Goal: Connect with others: Connect with others

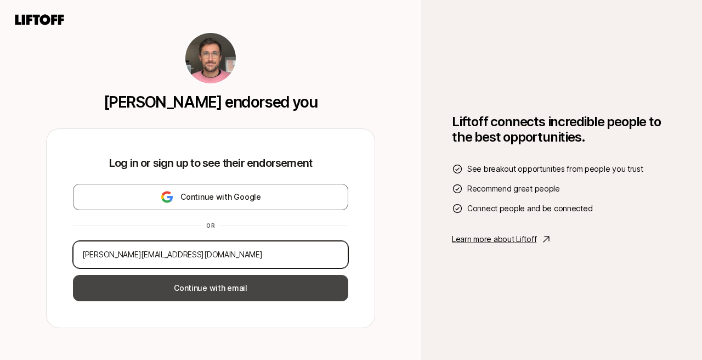
type input "[PERSON_NAME][EMAIL_ADDRESS][DOMAIN_NAME]"
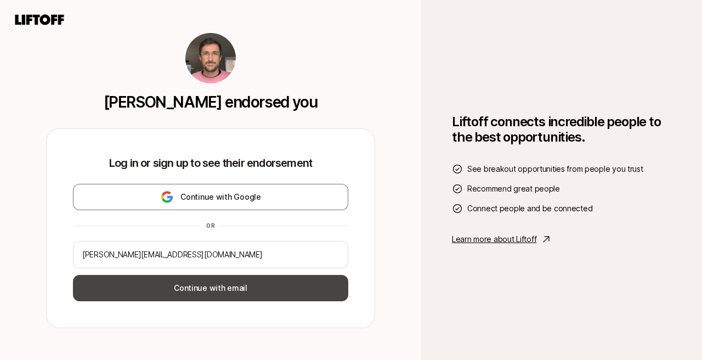
click at [234, 287] on button "Continue with email" at bounding box center [210, 288] width 275 height 26
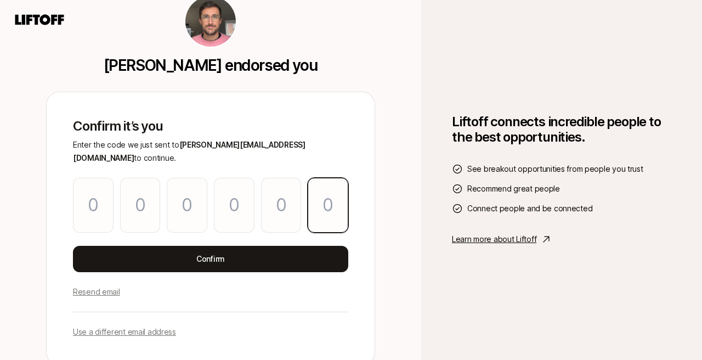
paste input "3"
type input "0"
type input "8"
type input "5"
type input "9"
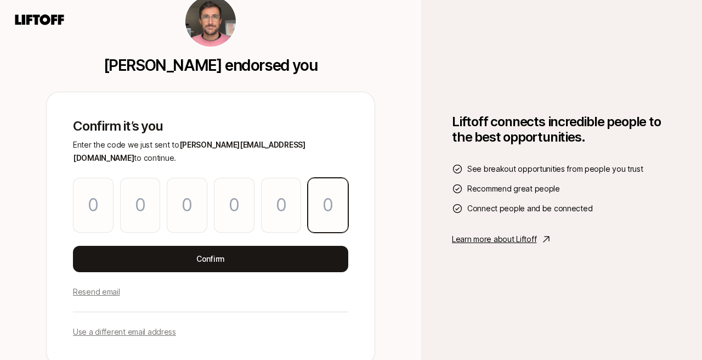
type input "5"
type input "3"
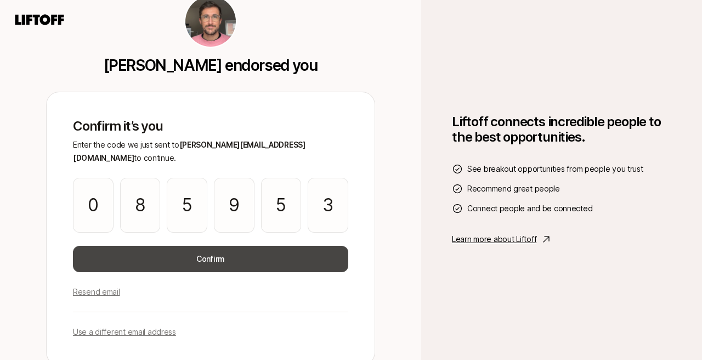
click at [293, 250] on button "Confirm" at bounding box center [210, 259] width 275 height 26
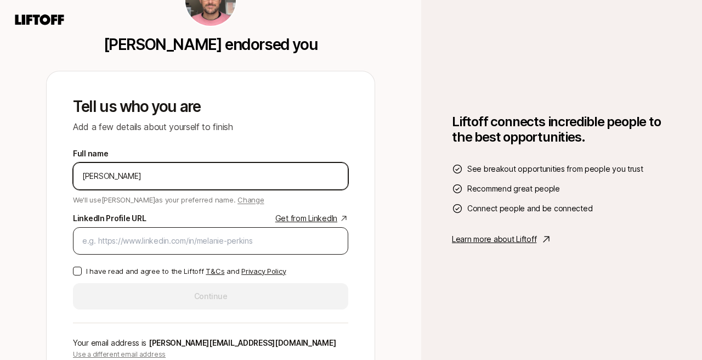
type input "[PERSON_NAME]"
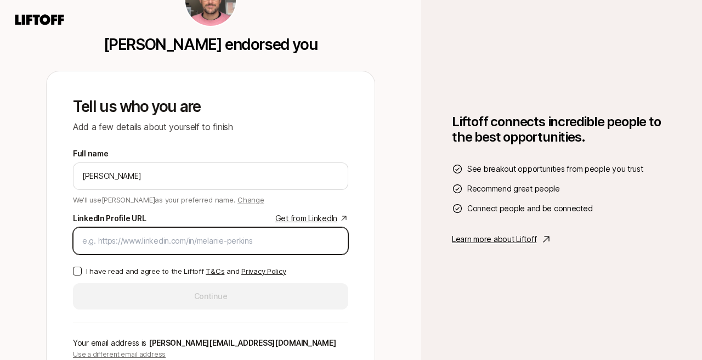
click at [185, 239] on input "LinkedIn Profile URL Get from LinkedIn" at bounding box center [210, 240] width 257 height 13
paste input "[URL][DOMAIN_NAME]"
type input "[URL][DOMAIN_NAME]"
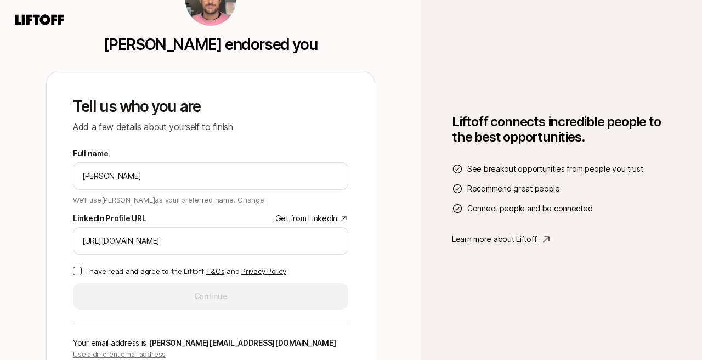
click at [124, 269] on p "I have read and agree to the Liftoff T&Cs and Privacy Policy" at bounding box center [186, 270] width 200 height 11
click at [82, 269] on button "I have read and agree to the Liftoff T&Cs and Privacy Policy" at bounding box center [77, 271] width 9 height 9
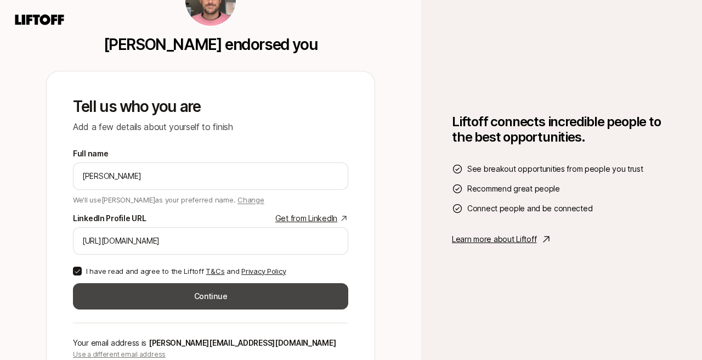
click at [167, 289] on button "Continue" at bounding box center [210, 296] width 275 height 26
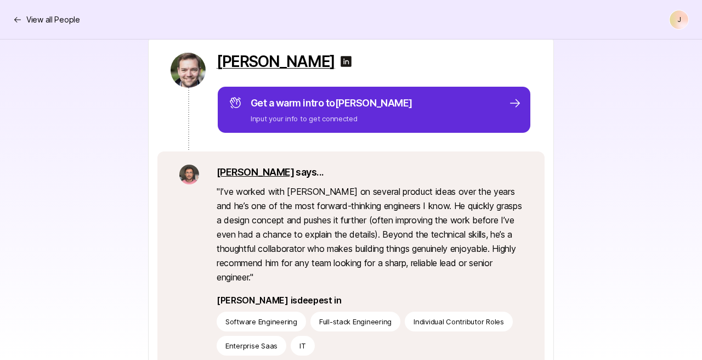
scroll to position [136, 0]
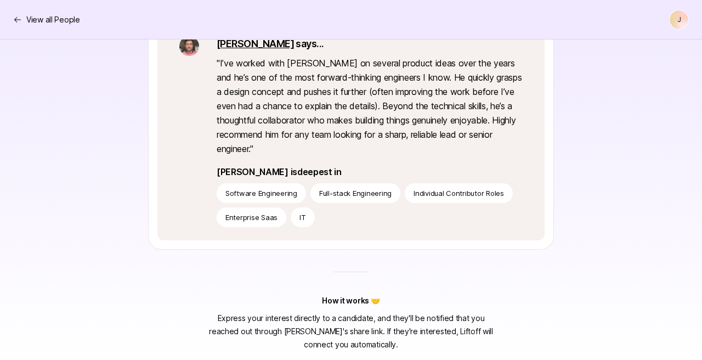
drag, startPoint x: 688, startPoint y: 356, endPoint x: 693, endPoint y: 394, distance: 38.7
click at [656, 273] on div "[PERSON_NAME] shared a person 👀 a day ago [PERSON_NAME] Get a warm intro to [PE…" at bounding box center [351, 55] width 632 height 592
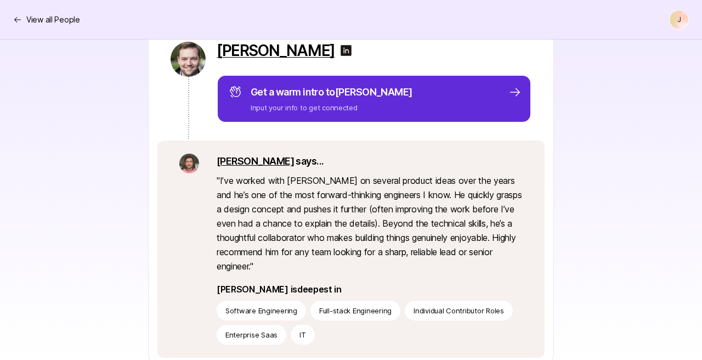
scroll to position [174, 0]
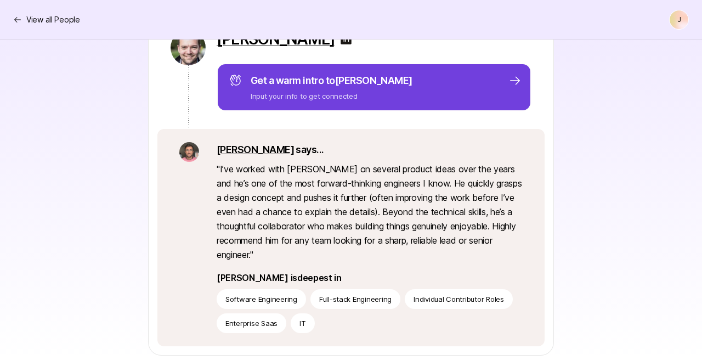
click at [425, 84] on div "Get a warm intro to [PERSON_NAME] Input your info to get connected" at bounding box center [375, 87] width 293 height 29
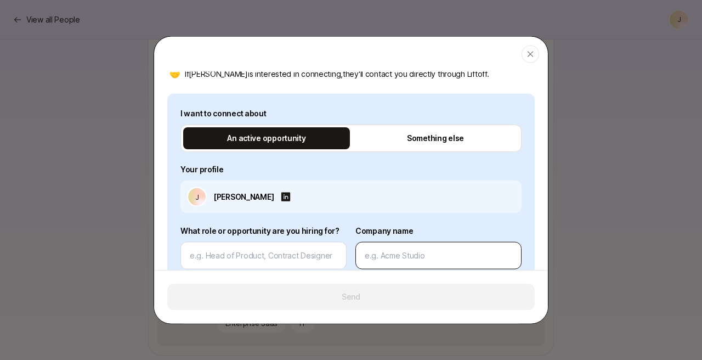
scroll to position [140, 0]
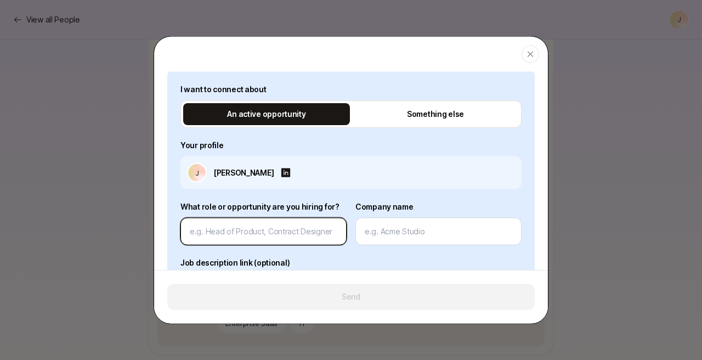
click at [305, 235] on input at bounding box center [264, 231] width 148 height 13
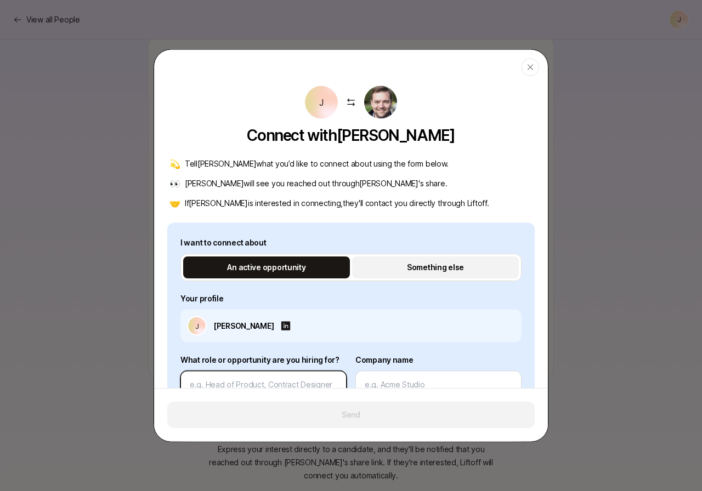
scroll to position [0, 0]
click at [428, 262] on p "Something else" at bounding box center [435, 267] width 57 height 13
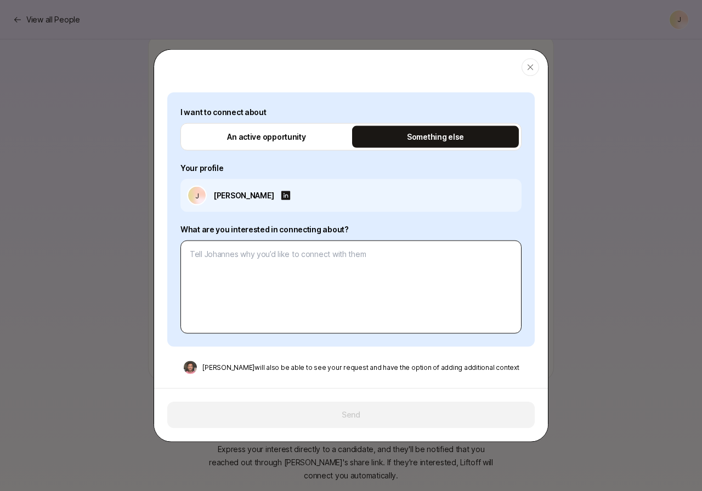
scroll to position [131, 0]
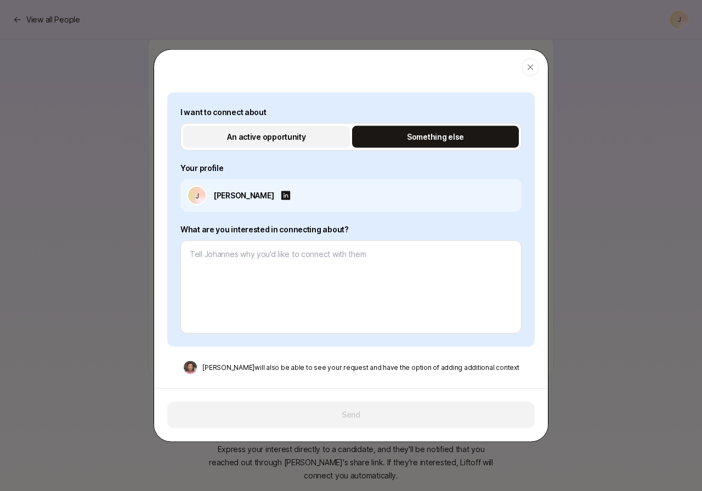
click at [247, 147] on button "An active opportunity" at bounding box center [266, 137] width 167 height 22
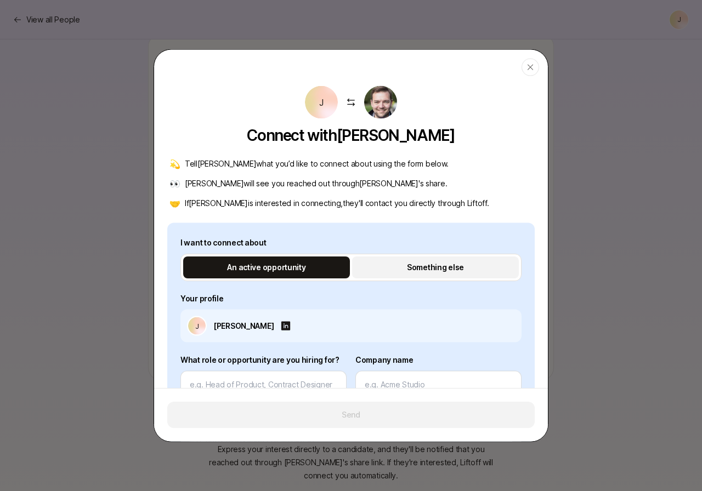
scroll to position [0, 0]
click at [408, 259] on button "Something else" at bounding box center [435, 268] width 167 height 22
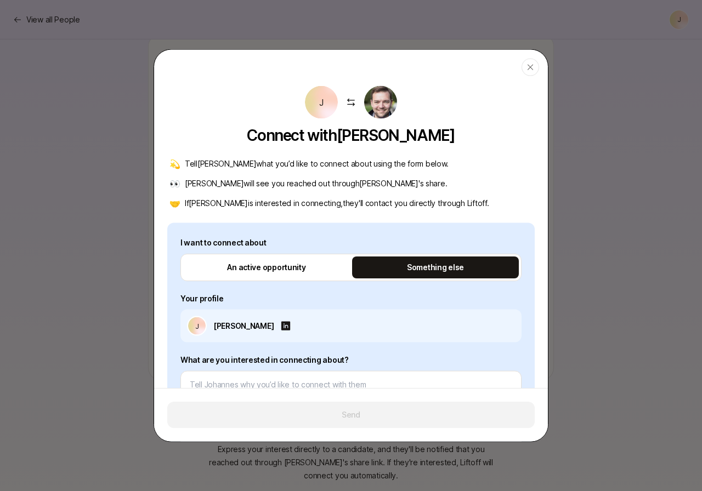
click at [402, 144] on p "Connect with [PERSON_NAME]" at bounding box center [351, 136] width 208 height 18
click at [527, 71] on icon "button" at bounding box center [530, 67] width 9 height 9
type textarea "x"
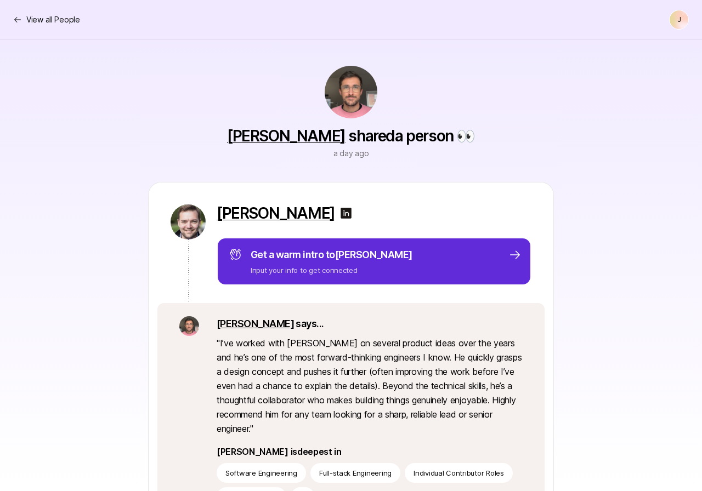
scroll to position [1, 0]
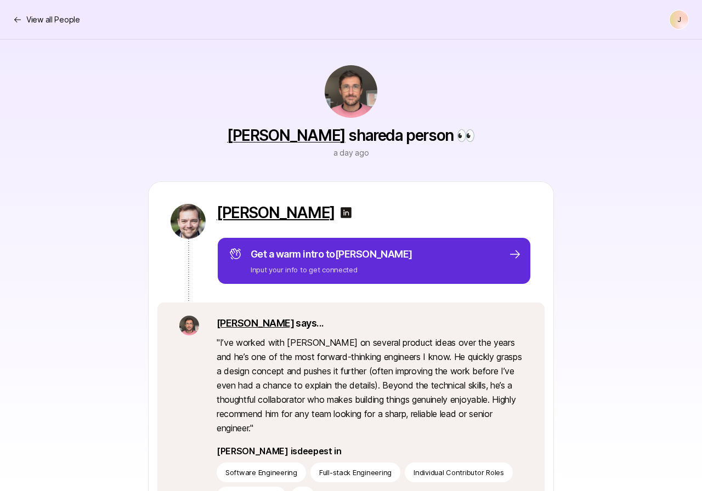
click at [237, 211] on p "[PERSON_NAME]" at bounding box center [276, 213] width 118 height 18
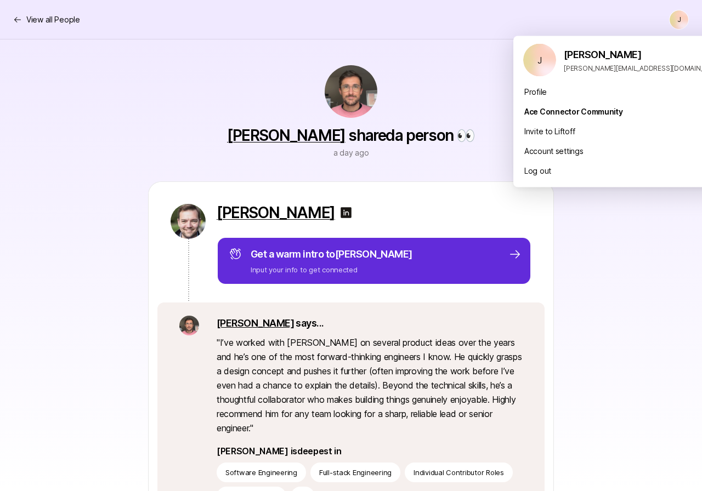
click at [681, 18] on html "View all People J View all People J Home Searches People 1 Your Private Network…" at bounding box center [351, 244] width 702 height 491
click at [160, 64] on div "[PERSON_NAME] shared a person 👀 a day ago [PERSON_NAME] Get a warm intro to [PE…" at bounding box center [351, 335] width 632 height 592
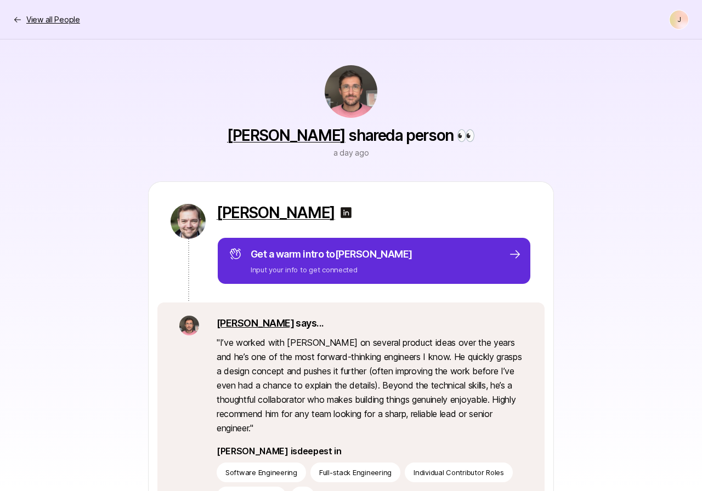
click at [65, 21] on p "View all People" at bounding box center [53, 19] width 54 height 13
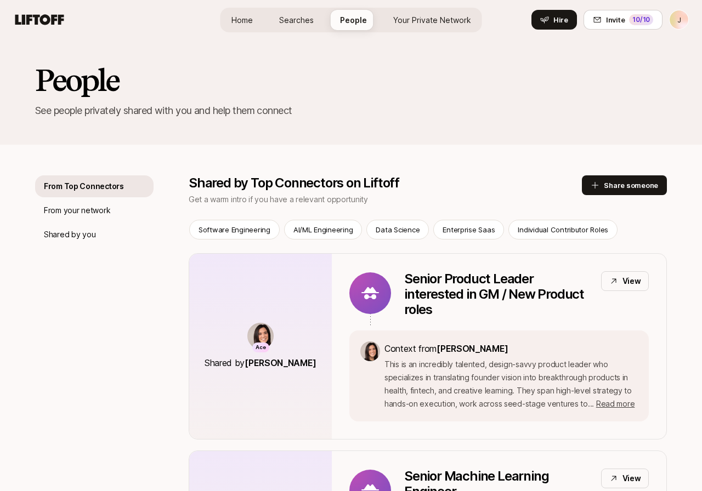
scroll to position [47, 0]
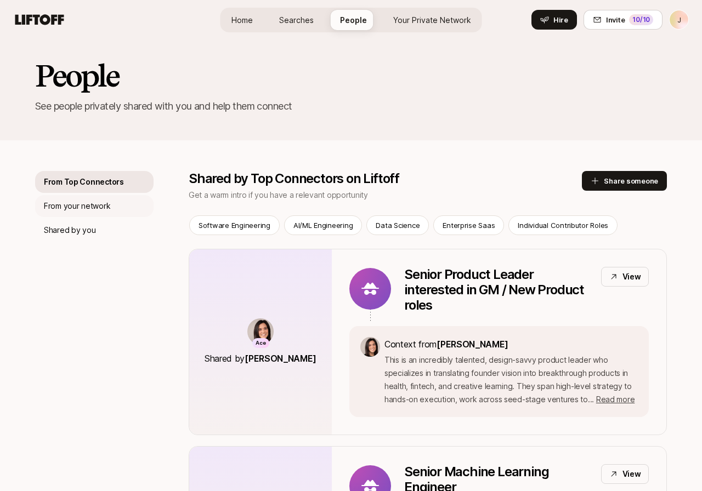
click at [74, 207] on p "From your network" at bounding box center [77, 206] width 66 height 13
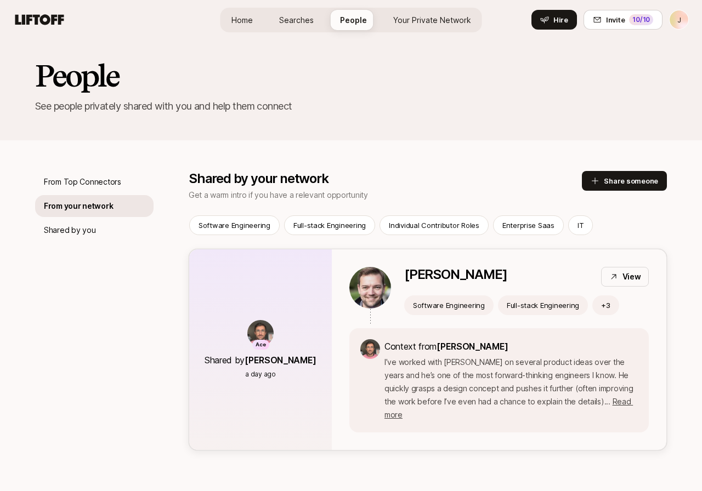
scroll to position [64, 0]
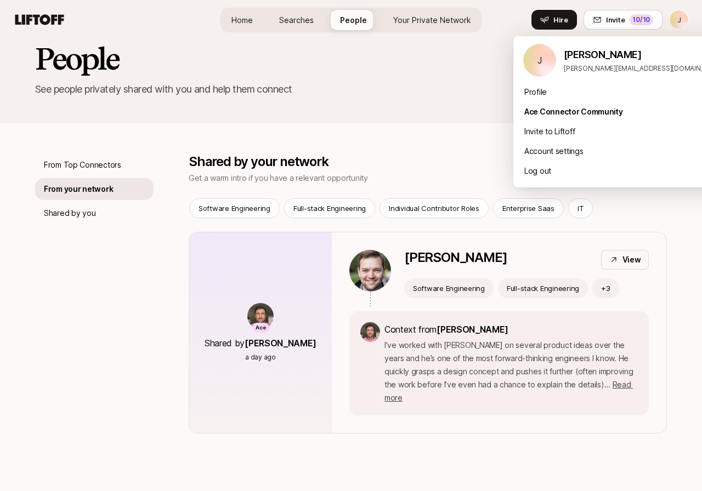
click at [674, 29] on html "Build your private roster to see potential connections you can make Your Dream …" at bounding box center [351, 181] width 702 height 491
click at [556, 108] on div "Ace Connector Community" at bounding box center [622, 112] width 219 height 20
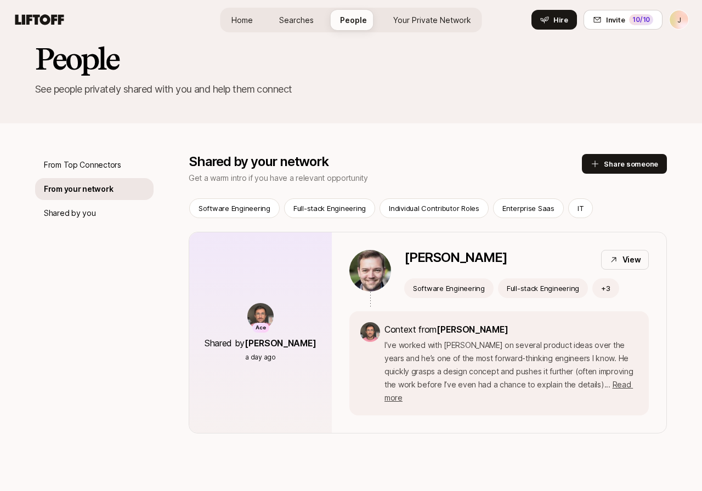
click at [457, 145] on div "From Top Connectors From your network Shared by you Shared by your network Get …" at bounding box center [351, 278] width 632 height 310
click at [462, 22] on span "Your Private Network" at bounding box center [432, 19] width 78 height 9
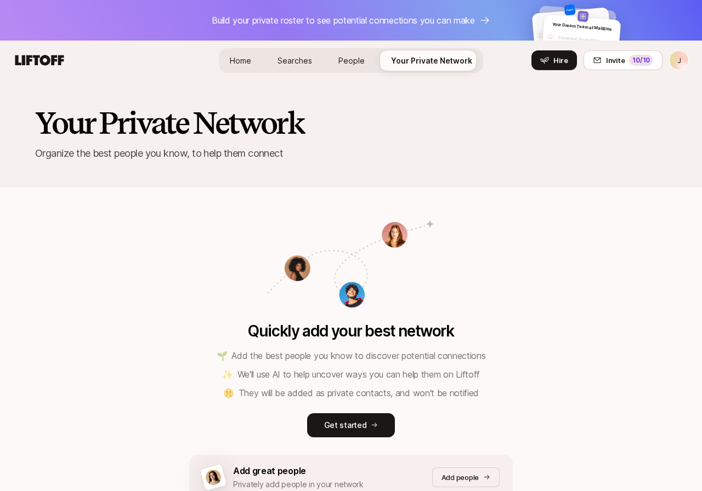
click at [345, 27] on p "Build your private roster to see potential connections you can make" at bounding box center [343, 20] width 263 height 14
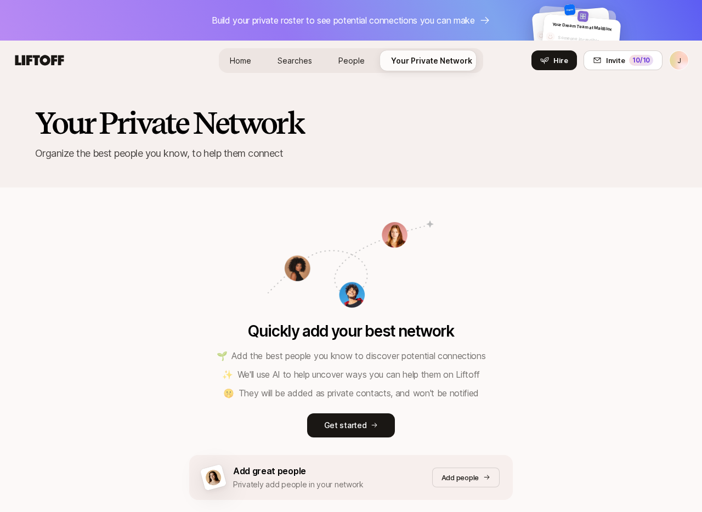
click at [303, 63] on span "Searches" at bounding box center [295, 60] width 35 height 9
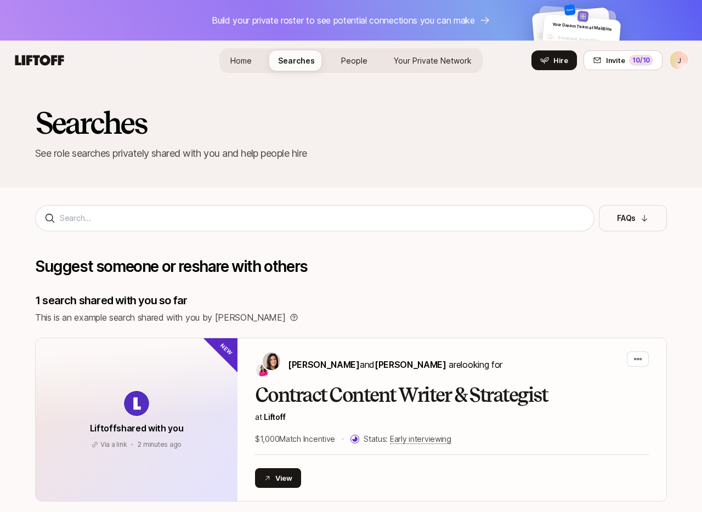
click at [351, 60] on span "People" at bounding box center [354, 60] width 26 height 9
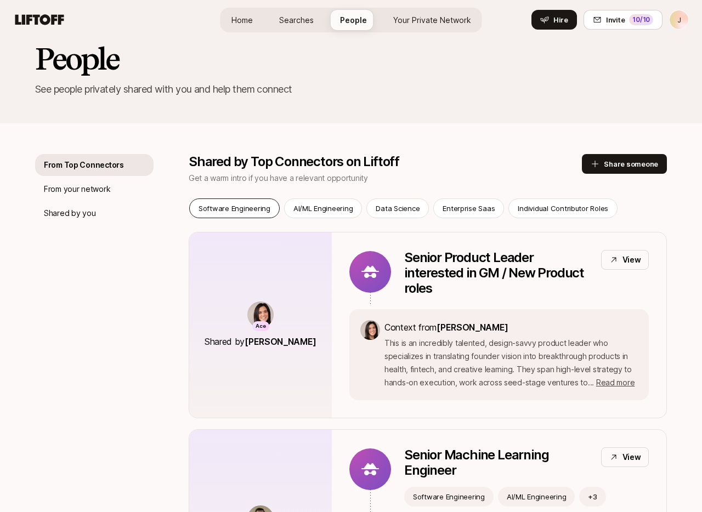
click at [272, 209] on div "Software Engineering" at bounding box center [234, 209] width 91 height 20
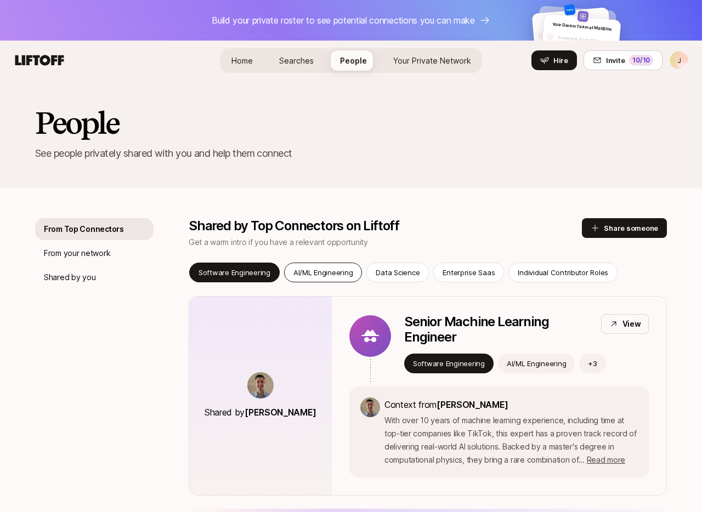
click at [310, 275] on p "AI/ML Engineering" at bounding box center [323, 272] width 60 height 11
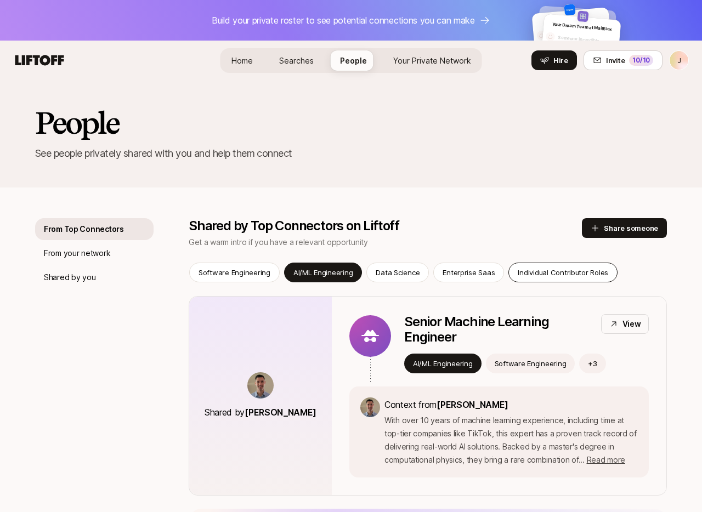
click at [533, 276] on p "Individual Contributor Roles" at bounding box center [563, 272] width 91 height 11
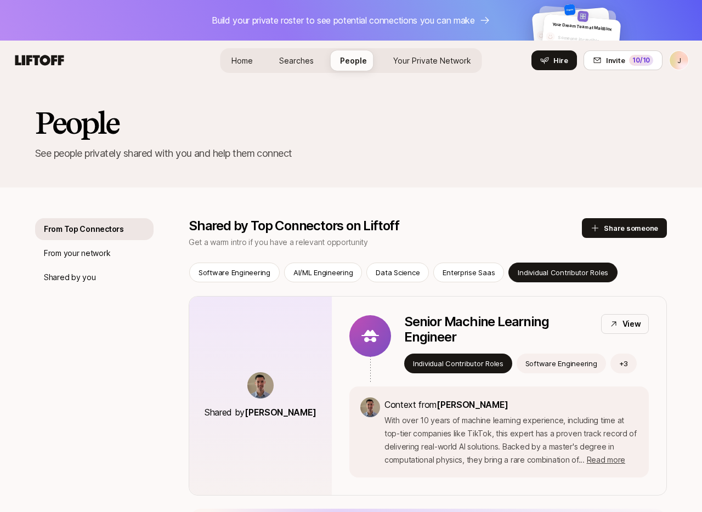
click at [56, 54] on icon at bounding box center [39, 60] width 53 height 15
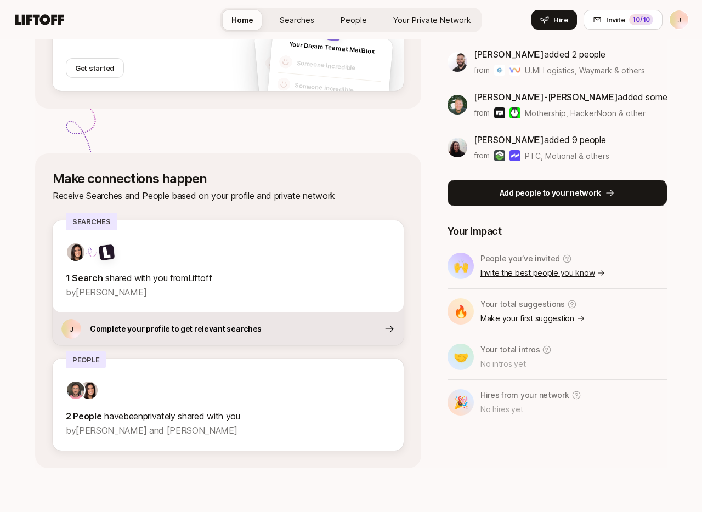
scroll to position [284, 0]
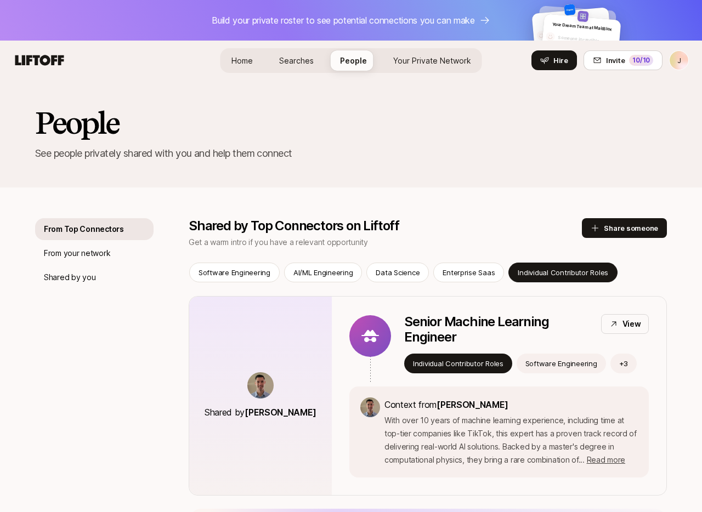
click at [678, 59] on html "Build your private roster to see potential connections you can make Your Dream …" at bounding box center [351, 256] width 702 height 512
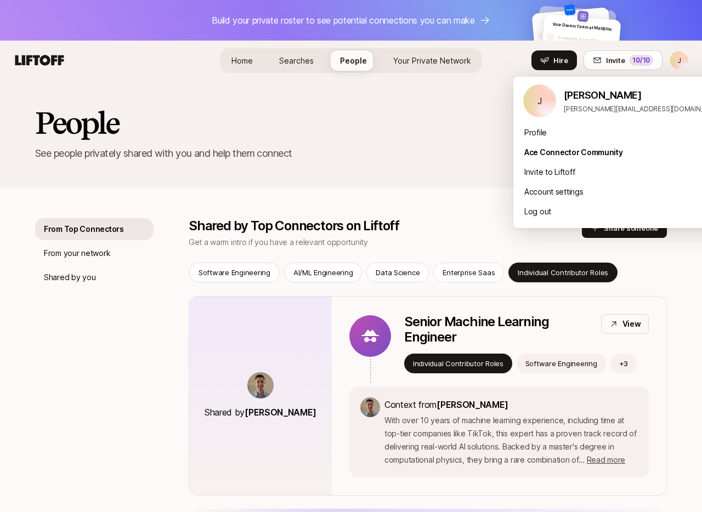
click at [415, 146] on html "Build your private roster to see potential connections you can make Your Dream …" at bounding box center [351, 256] width 702 height 512
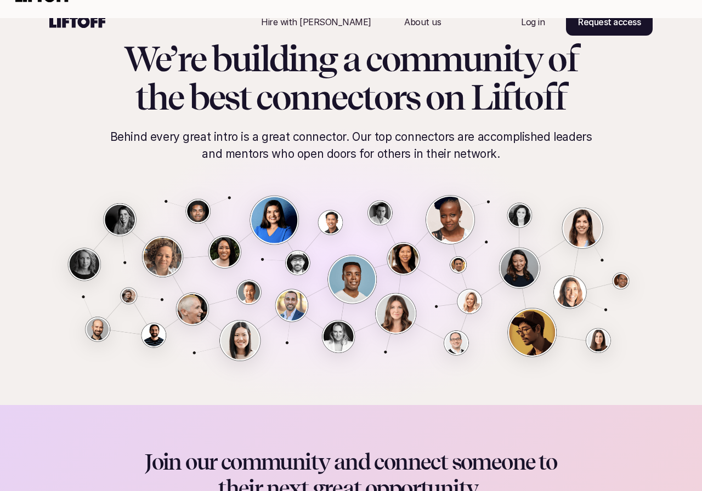
scroll to position [17, 0]
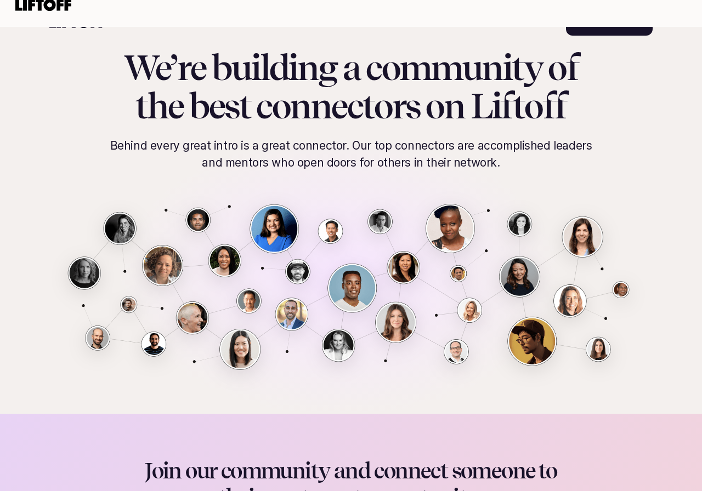
click at [512, 169] on p "Behind every great intro is a great connector. Our top connectors are accomplis…" at bounding box center [351, 154] width 505 height 34
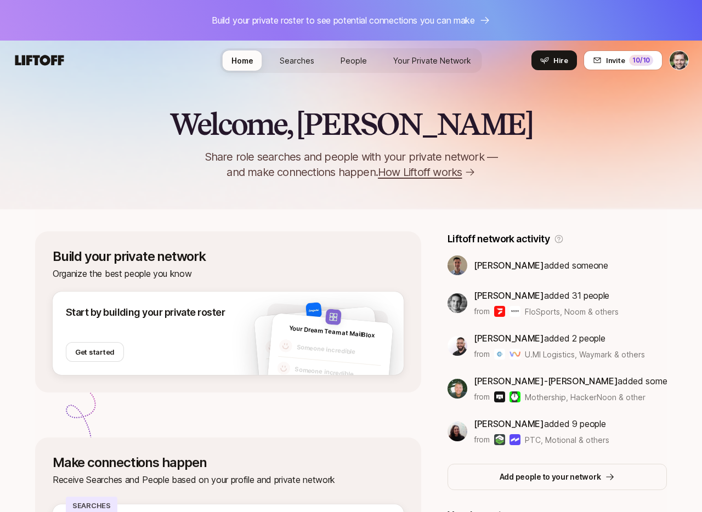
click at [561, 130] on div "Welcome, [PERSON_NAME] Share role searches and people with your private network…" at bounding box center [351, 144] width 702 height 72
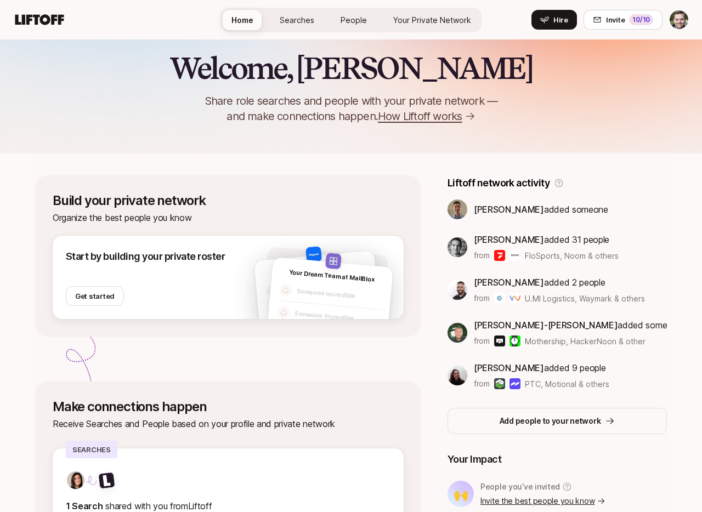
scroll to position [37, 0]
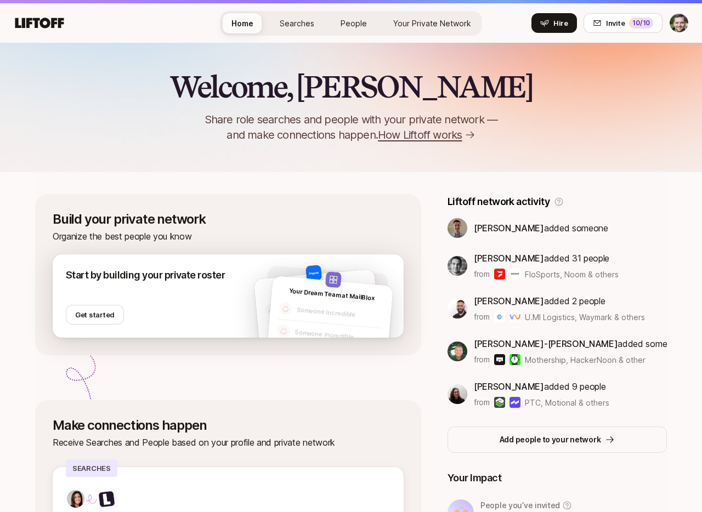
click at [375, 290] on p "Your Dream Team at MailBlox" at bounding box center [332, 295] width 86 height 18
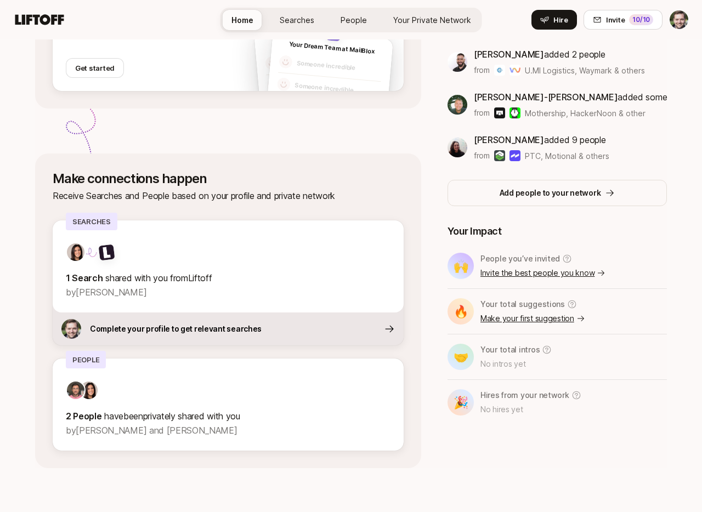
scroll to position [284, 0]
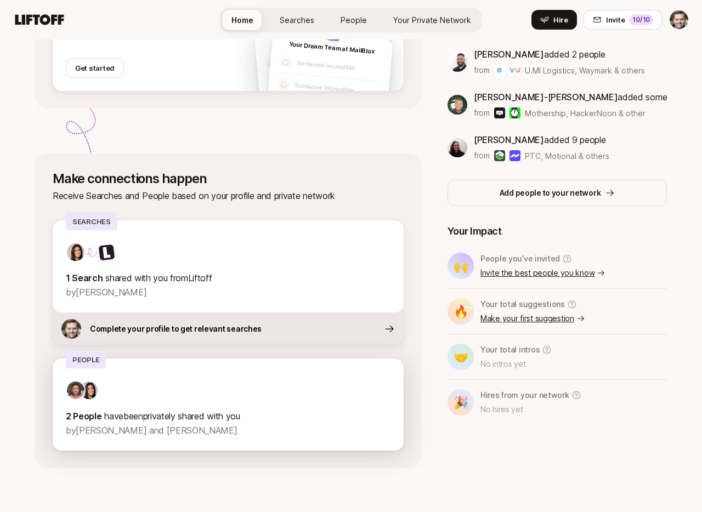
click at [375, 392] on div at bounding box center [228, 391] width 325 height 20
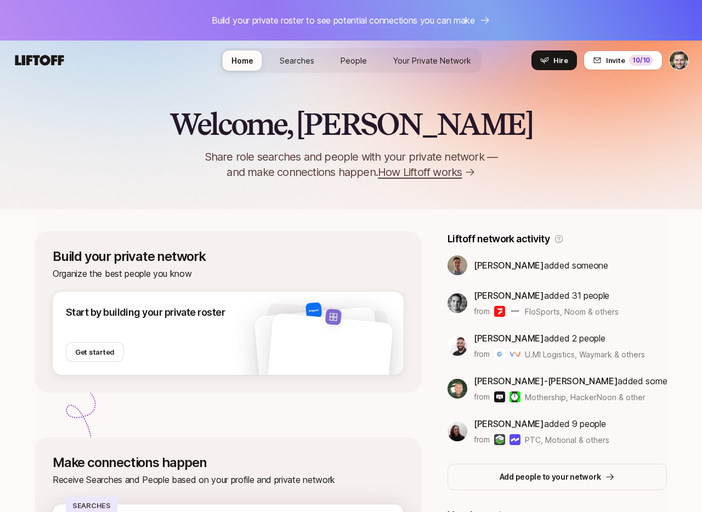
scroll to position [284, 0]
